Goal: Complete application form

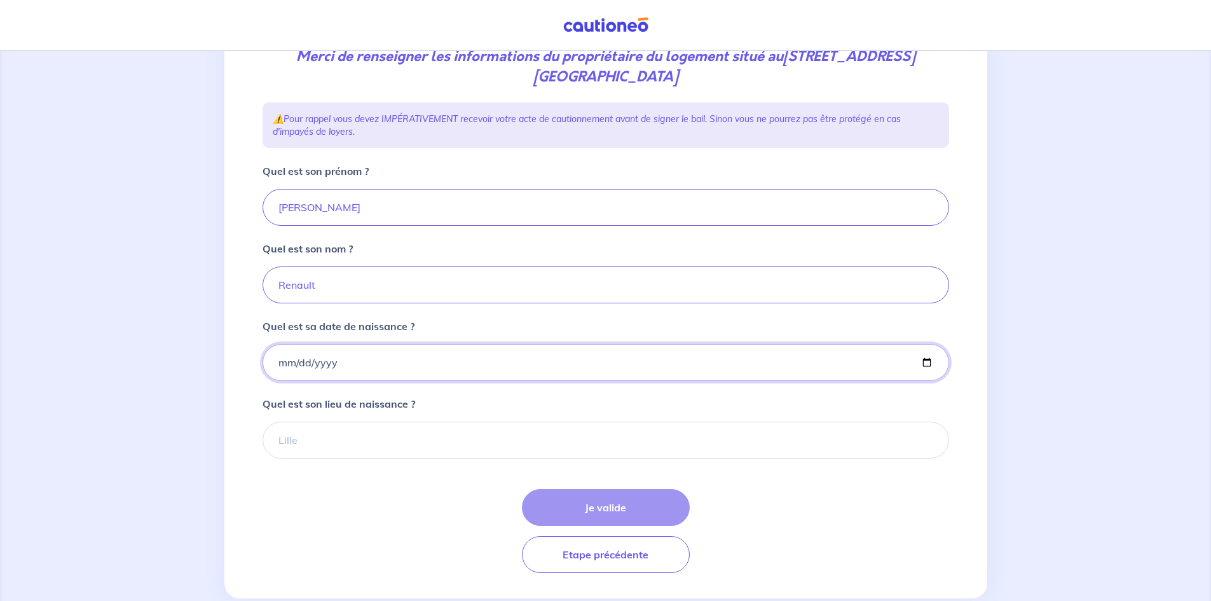
click at [293, 369] on input "Quel est sa date de naissance ?" at bounding box center [606, 362] width 687 height 37
type input "[DATE]"
click at [319, 439] on input "Quel est son lieu de naissance ?" at bounding box center [606, 440] width 687 height 37
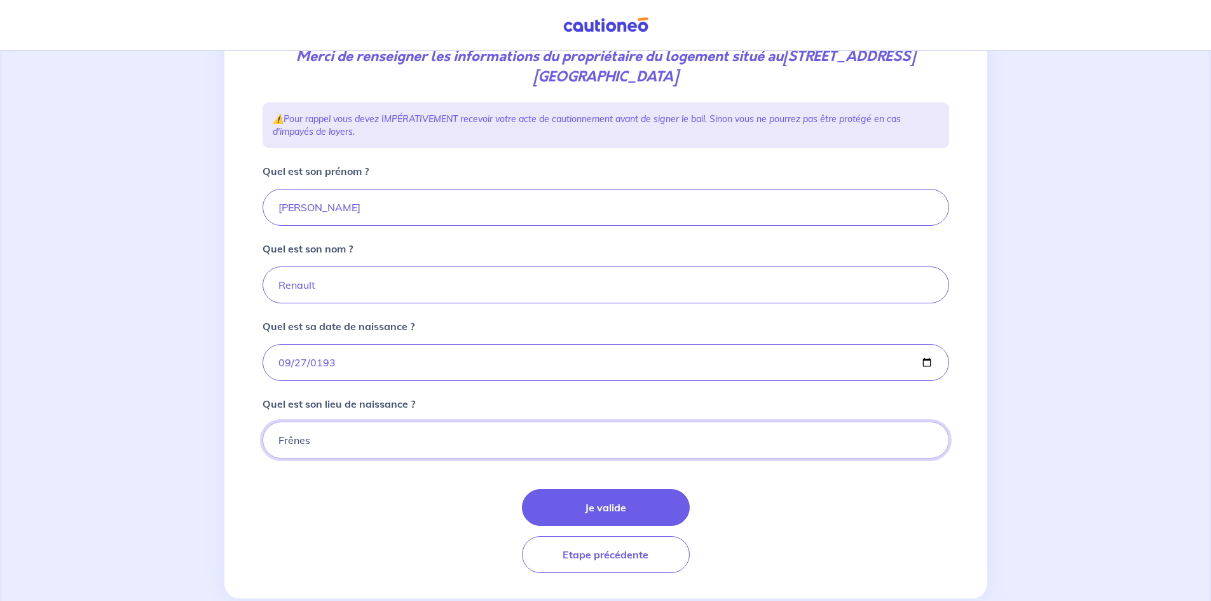
type input "Frênes"
drag, startPoint x: 392, startPoint y: 172, endPoint x: 262, endPoint y: 167, distance: 130.5
click at [263, 167] on div "Quel est son prénom ? [PERSON_NAME]" at bounding box center [606, 194] width 687 height 62
click at [388, 171] on div "Quel est son prénom ? [PERSON_NAME]" at bounding box center [606, 194] width 687 height 62
drag, startPoint x: 381, startPoint y: 164, endPoint x: 259, endPoint y: 174, distance: 122.5
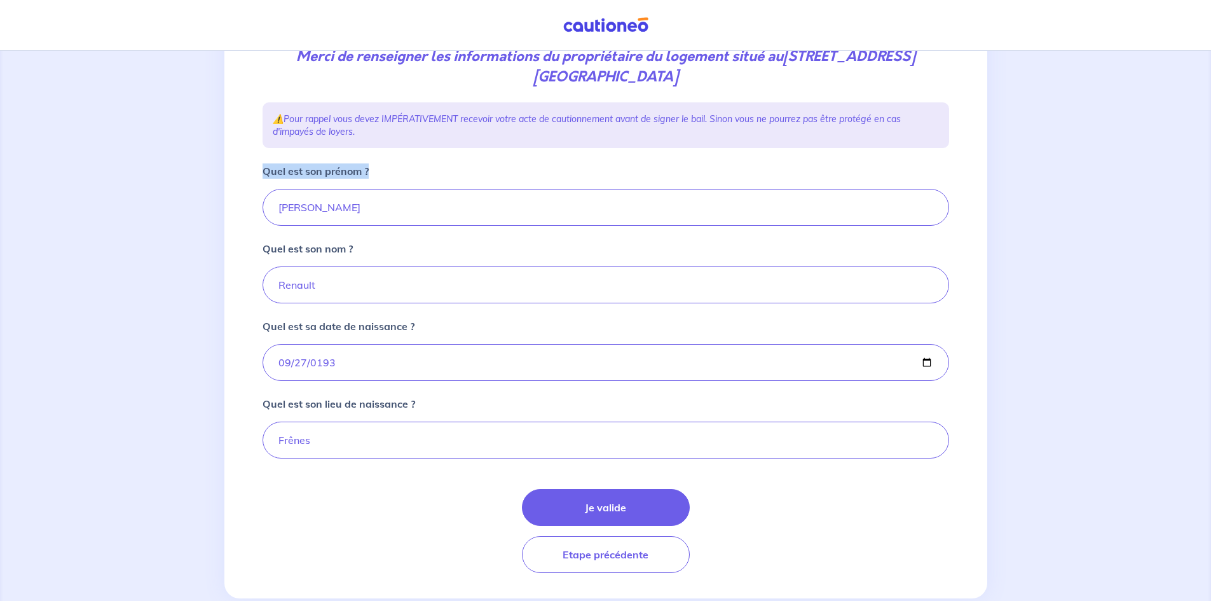
click at [259, 174] on div "2 3 4 Informations location Informations propriétaire Informations bail Validat…" at bounding box center [606, 243] width 702 height 689
click at [385, 170] on div "Quel est son prénom ? [PERSON_NAME]" at bounding box center [606, 194] width 687 height 62
drag, startPoint x: 385, startPoint y: 170, endPoint x: 281, endPoint y: 158, distance: 104.9
click at [286, 158] on div "2 3 4 Informations location Informations propriétaire Informations bail Validat…" at bounding box center [606, 243] width 702 height 689
click at [277, 149] on div "2 3 4 Informations location Informations propriétaire Informations bail Validat…" at bounding box center [606, 243] width 702 height 689
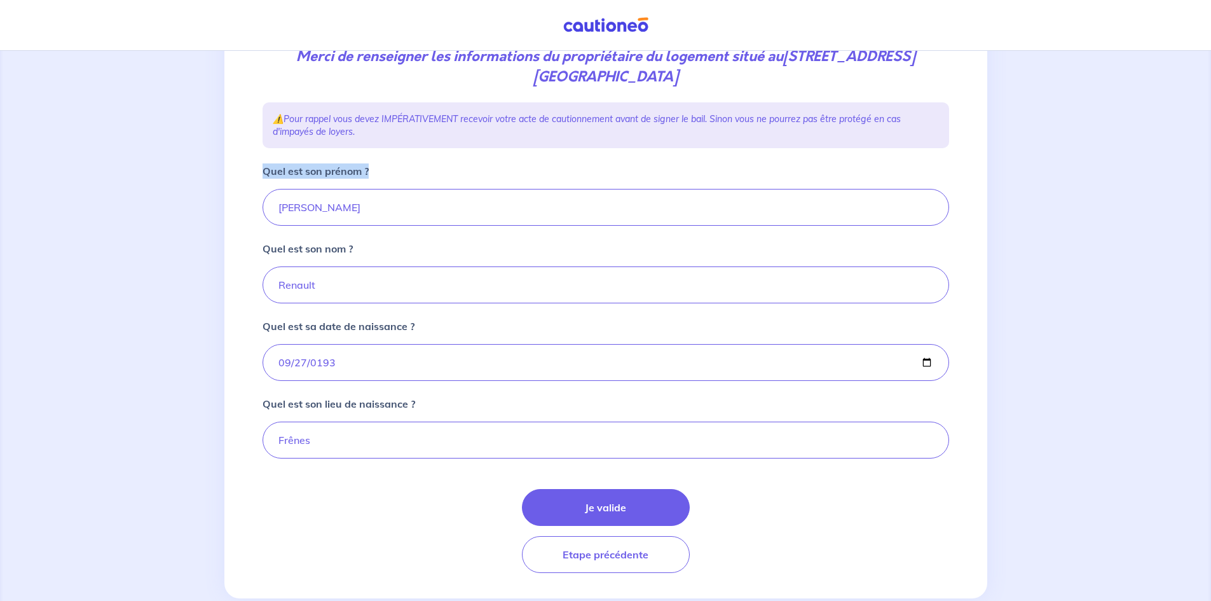
drag, startPoint x: 373, startPoint y: 169, endPoint x: 237, endPoint y: 173, distance: 135.5
click at [237, 173] on div "2 3 4 Informations location Informations propriétaire Informations bail Validat…" at bounding box center [605, 249] width 763 height 700
click at [310, 151] on div "2 3 4 Informations location Informations propriétaire Informations bail Validat…" at bounding box center [606, 243] width 702 height 689
click at [640, 500] on button "Je valide" at bounding box center [606, 507] width 168 height 37
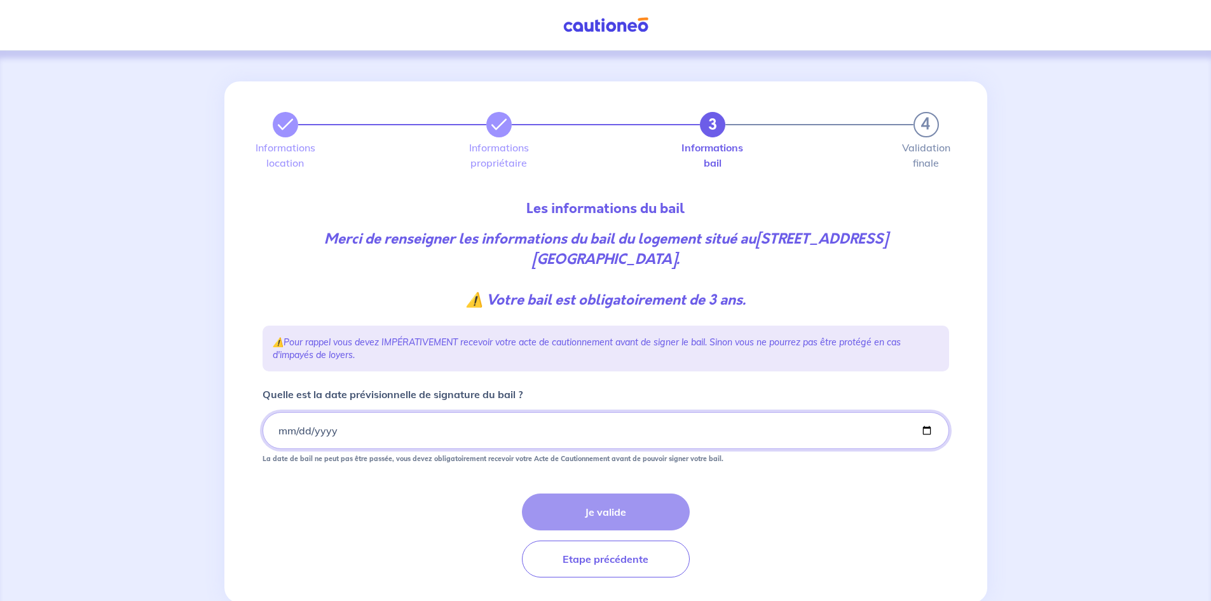
click at [334, 432] on input "Quelle est la date prévisionnelle de signature du bail ?" at bounding box center [606, 430] width 687 height 37
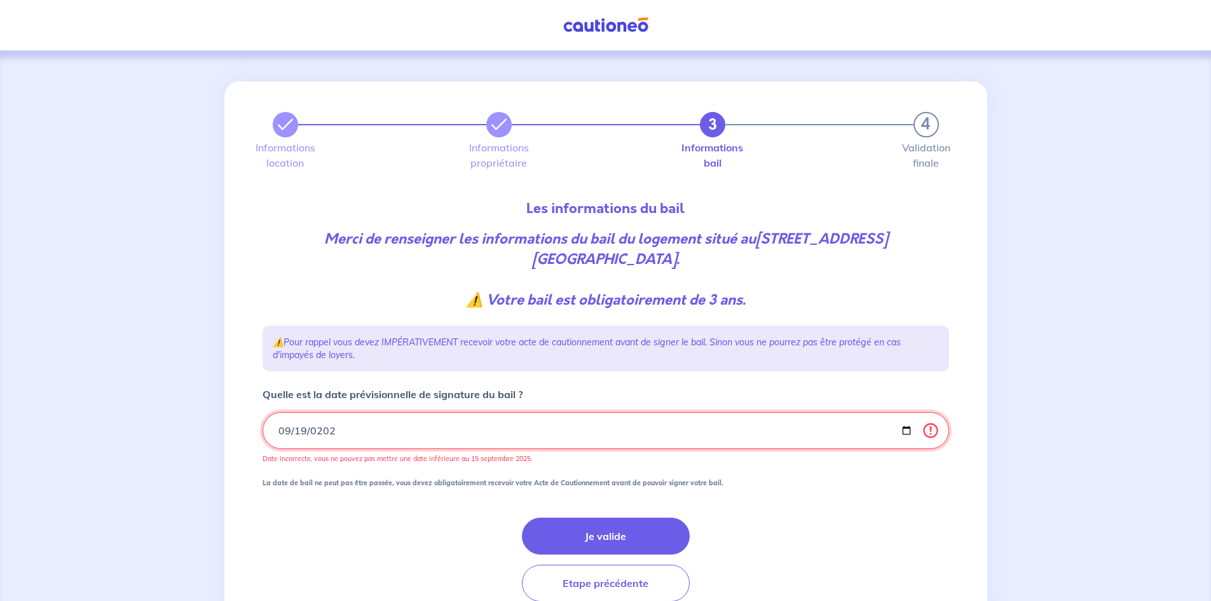
type input "[DATE]"
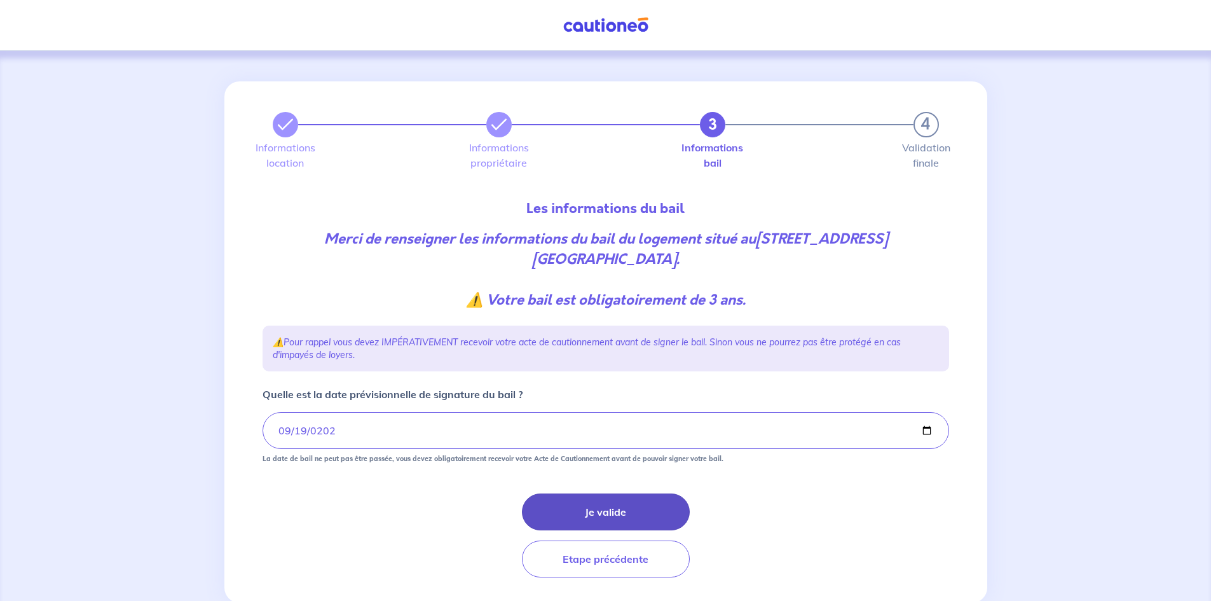
click at [576, 500] on button "Je valide" at bounding box center [606, 511] width 168 height 37
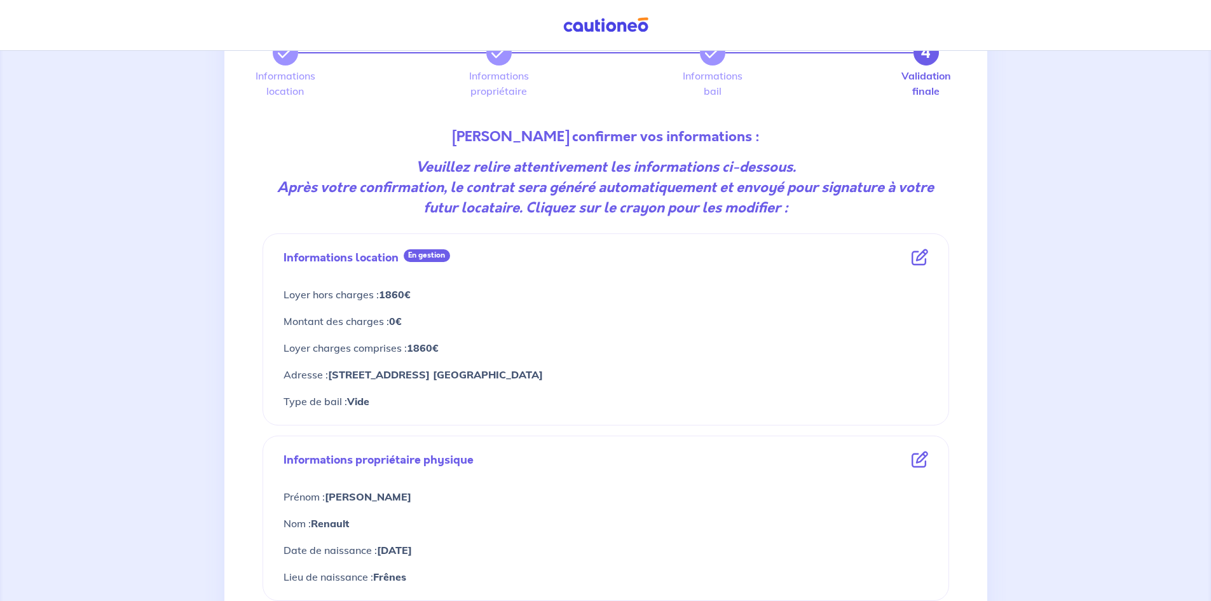
drag, startPoint x: 490, startPoint y: 259, endPoint x: 500, endPoint y: 284, distance: 26.2
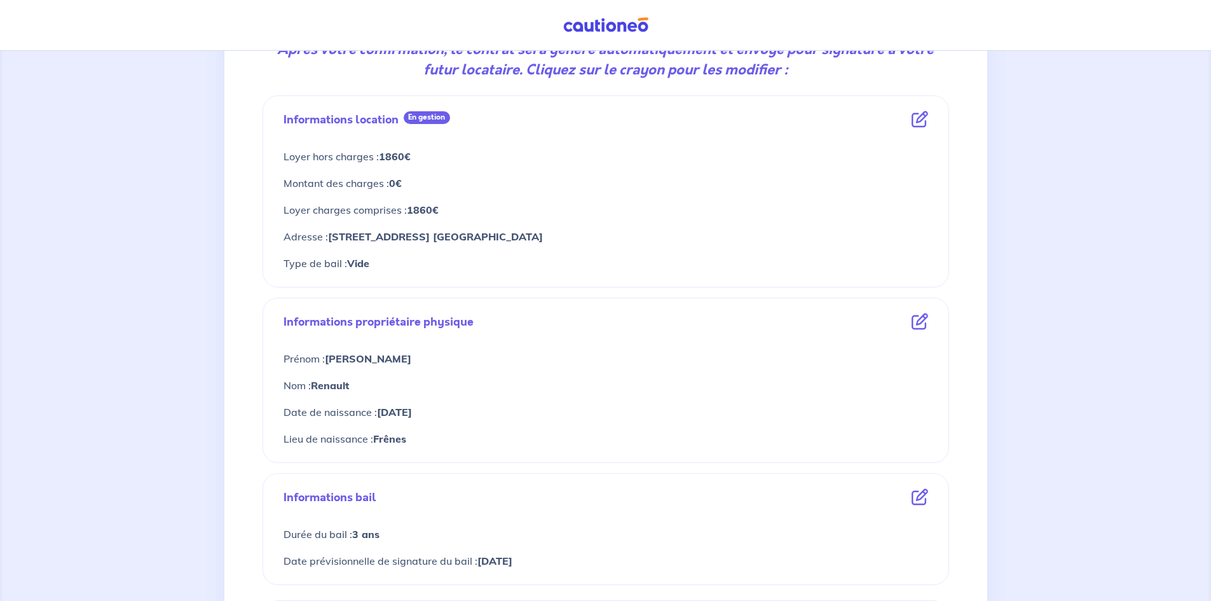
drag, startPoint x: 507, startPoint y: 257, endPoint x: 524, endPoint y: 303, distance: 48.9
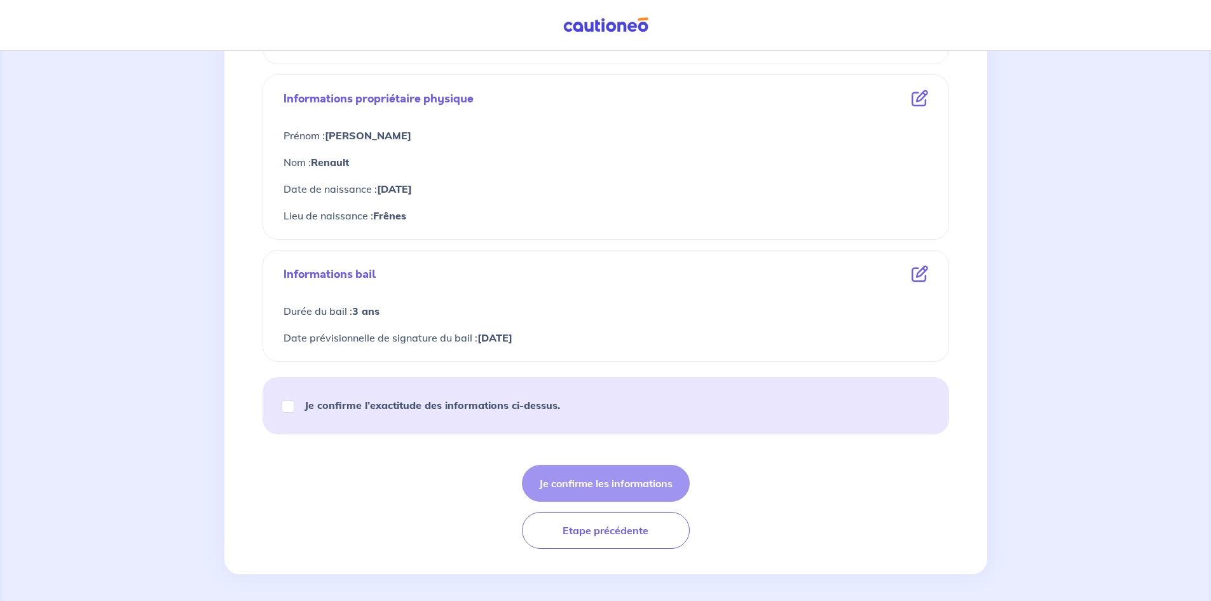
scroll to position [437, 0]
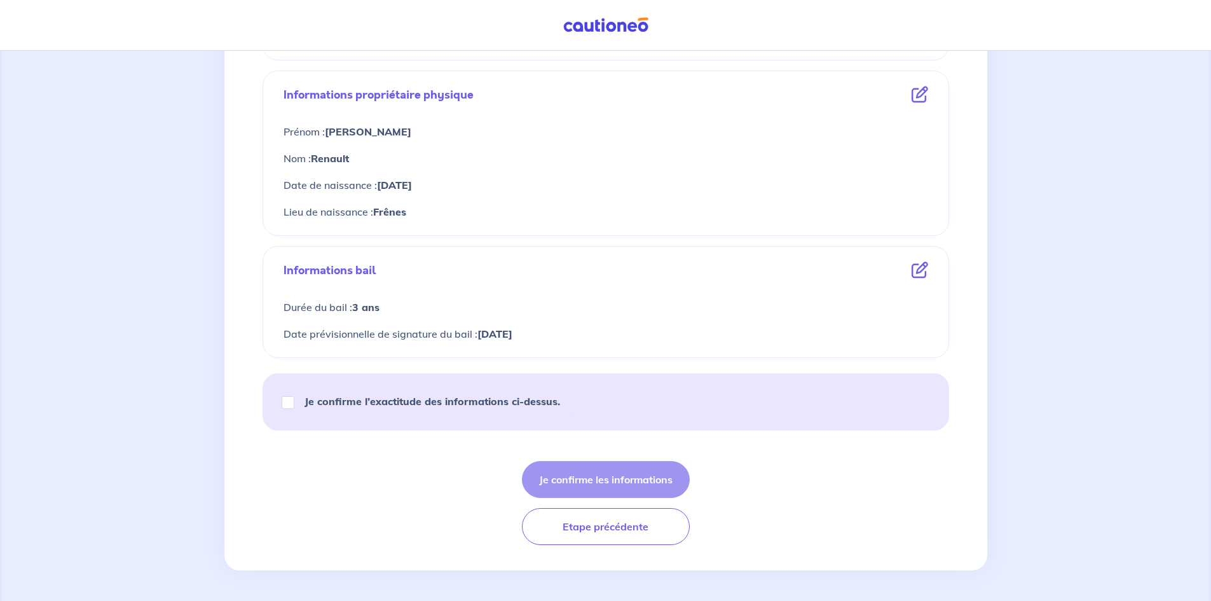
drag, startPoint x: 525, startPoint y: 270, endPoint x: 530, endPoint y: 309, distance: 39.8
click at [288, 402] on input "Je confirme l’exactitude des informations ci-dessus." at bounding box center [288, 402] width 13 height 13
checkbox input "true"
click at [605, 473] on button "Je confirme les informations" at bounding box center [606, 479] width 168 height 37
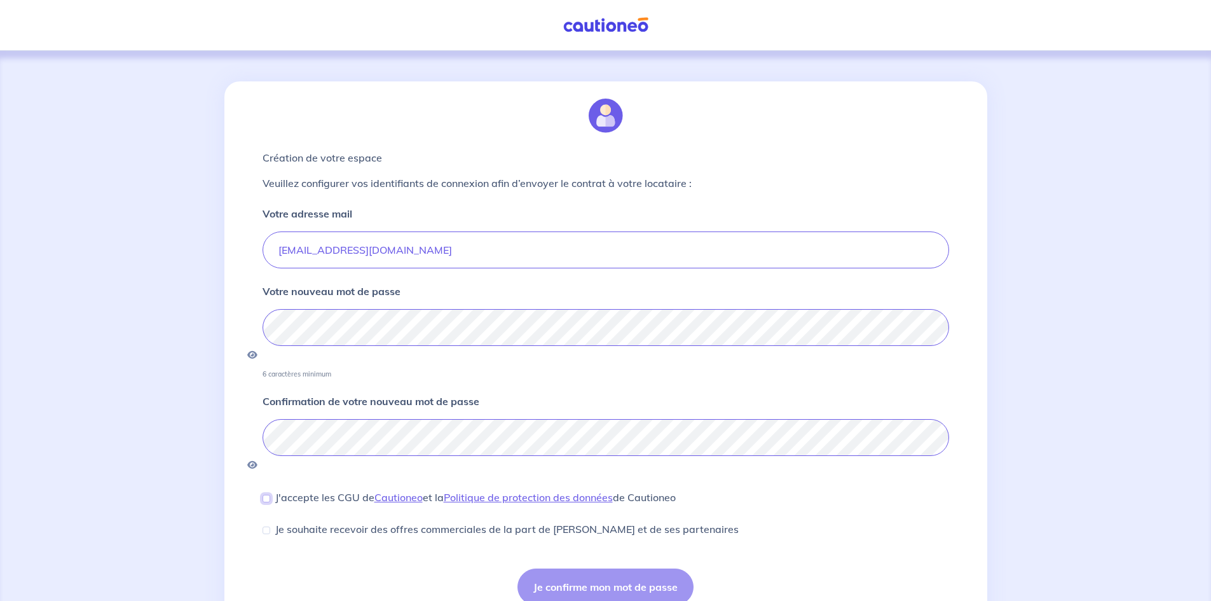
click at [265, 495] on input "J'accepte les CGU de [PERSON_NAME] et la Politique de protection des données de…" at bounding box center [267, 499] width 8 height 8
checkbox input "true"
click at [269, 527] on input "Je souhaite recevoir des offres commerciales de la part de [PERSON_NAME] et de …" at bounding box center [267, 531] width 8 height 8
checkbox input "true"
click at [569, 569] on button "Je confirme mon mot de passe" at bounding box center [606, 587] width 176 height 37
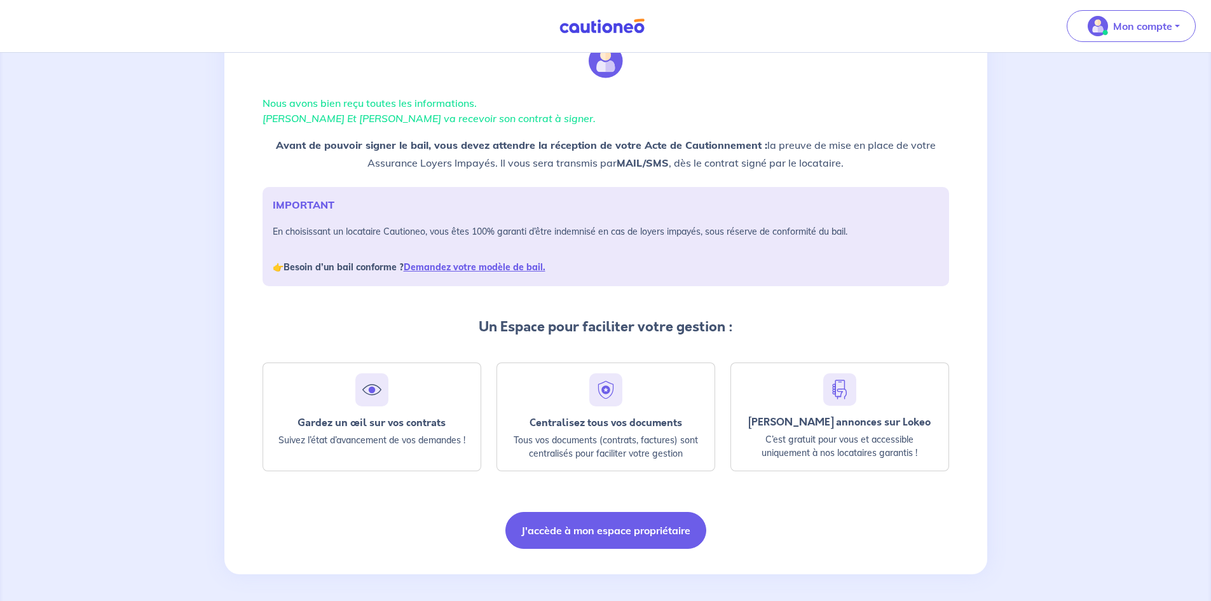
scroll to position [60, 0]
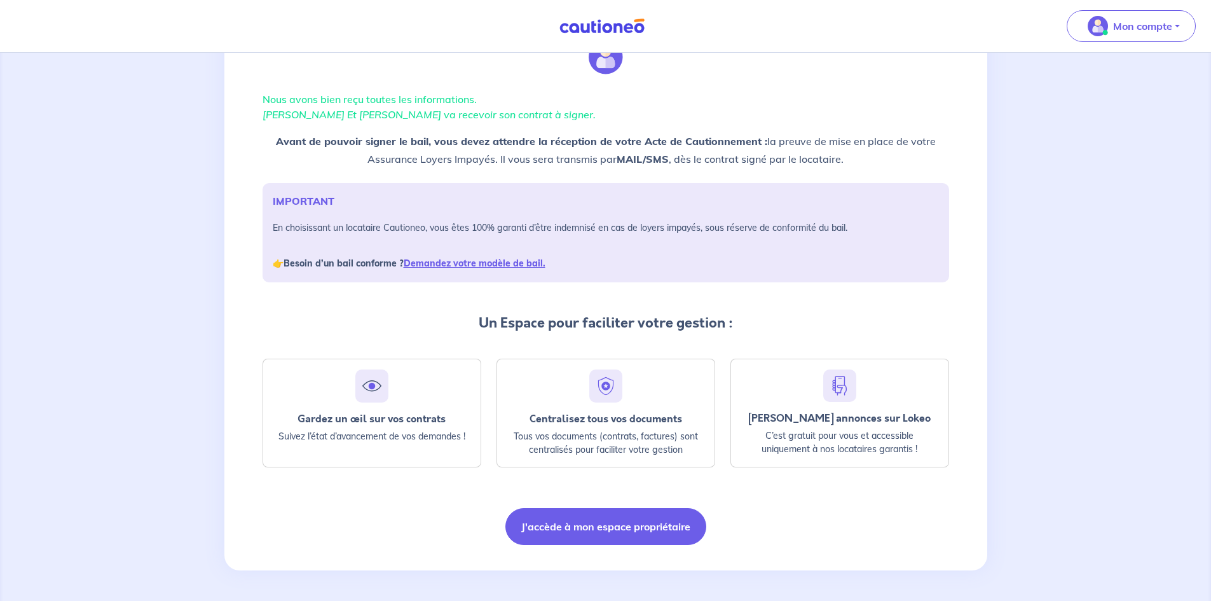
drag, startPoint x: 345, startPoint y: 180, endPoint x: 351, endPoint y: 208, distance: 28.6
click at [573, 540] on button "J'accède à mon espace propriétaire" at bounding box center [606, 526] width 201 height 37
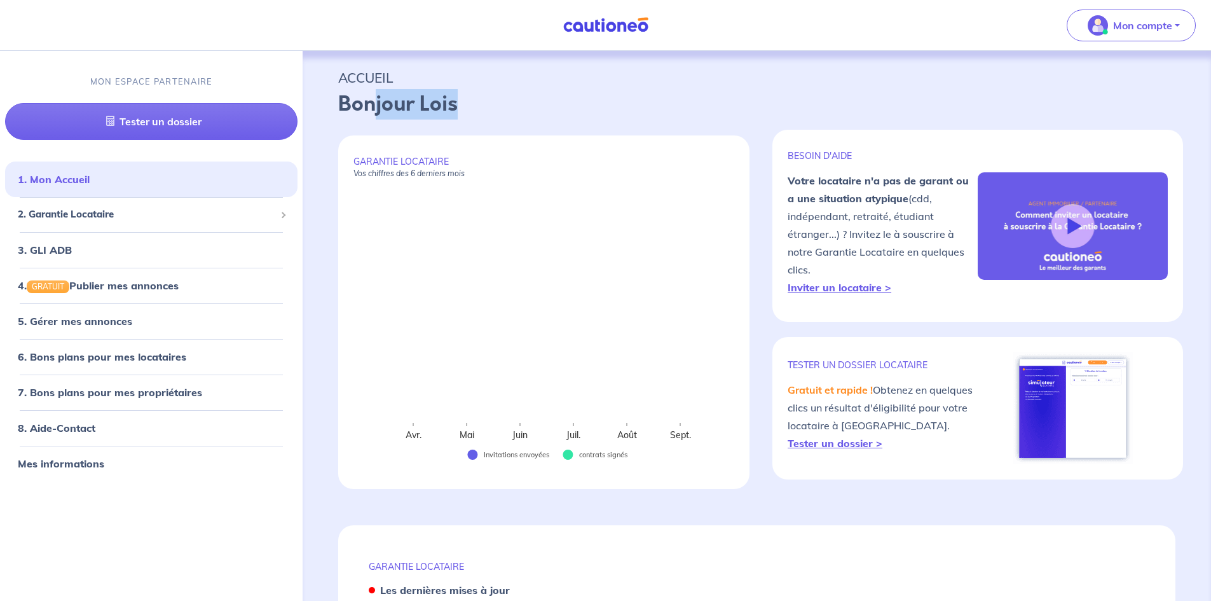
drag, startPoint x: 460, startPoint y: 104, endPoint x: 372, endPoint y: 107, distance: 88.4
click at [372, 107] on p "Bonjour Lois" at bounding box center [757, 104] width 838 height 31
click at [467, 93] on p "Bonjour Lois" at bounding box center [757, 104] width 838 height 31
drag, startPoint x: 469, startPoint y: 99, endPoint x: 332, endPoint y: 68, distance: 140.2
click at [332, 68] on div "ACCUEIL Bonjour Lois" at bounding box center [757, 90] width 899 height 79
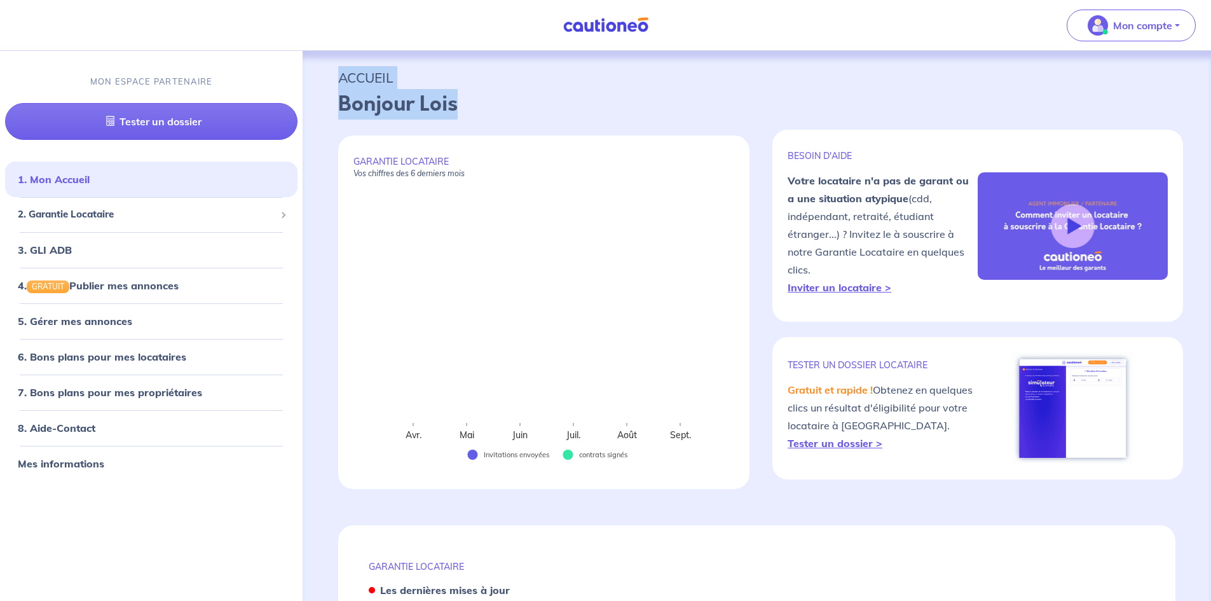
click at [413, 69] on p "ACCUEIL" at bounding box center [757, 77] width 838 height 23
